Goal: Transaction & Acquisition: Purchase product/service

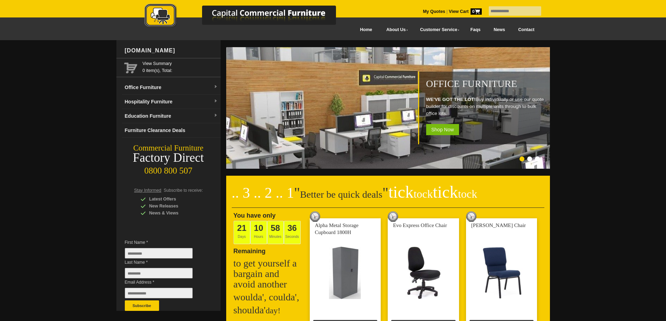
click at [513, 8] on input "text" at bounding box center [515, 10] width 52 height 9
type input "*******"
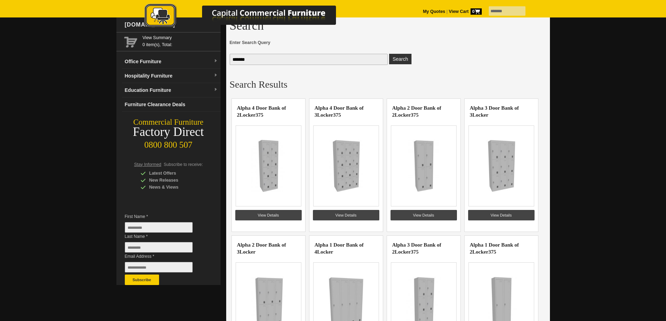
scroll to position [70, 0]
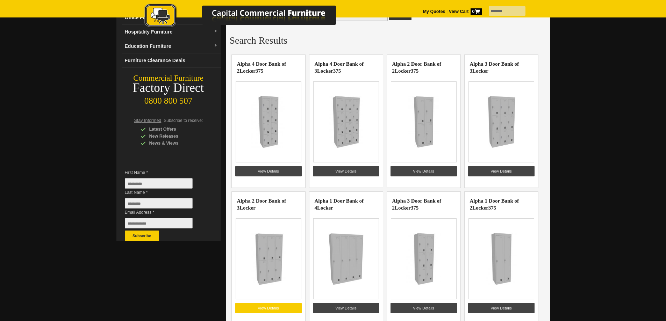
click at [276, 308] on link "View Details" at bounding box center [268, 308] width 66 height 10
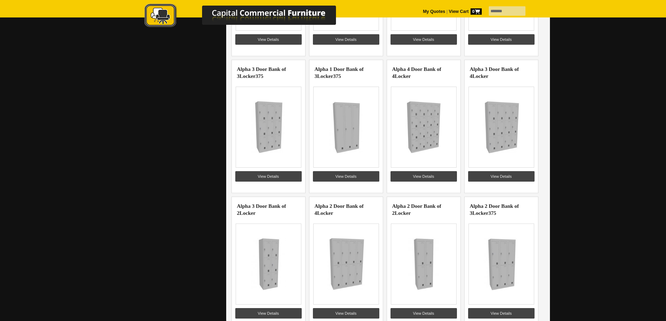
scroll to position [350, 0]
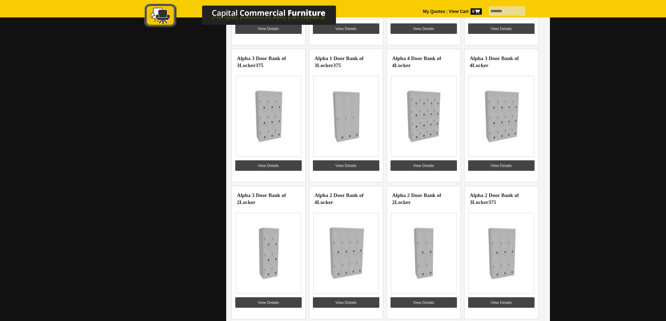
click at [519, 151] on div at bounding box center [502, 116] width 66 height 81
click at [510, 60] on link "Alpha 3 Door Bank of 4 Locker" at bounding box center [494, 62] width 49 height 13
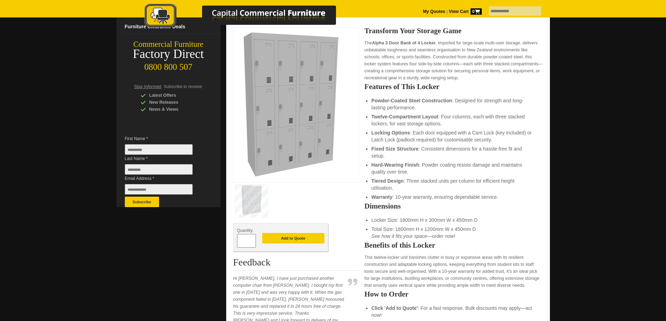
scroll to position [105, 0]
